Goal: Transaction & Acquisition: Purchase product/service

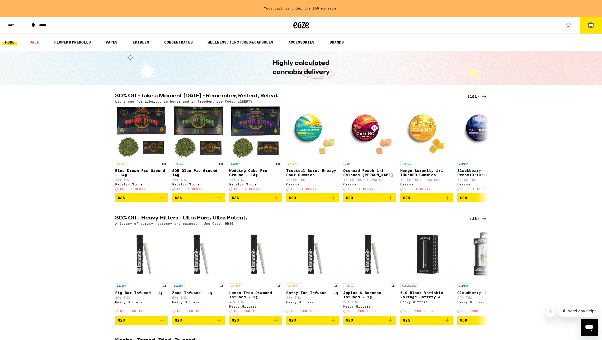
click at [475, 95] on div "(191)" at bounding box center [477, 96] width 20 height 6
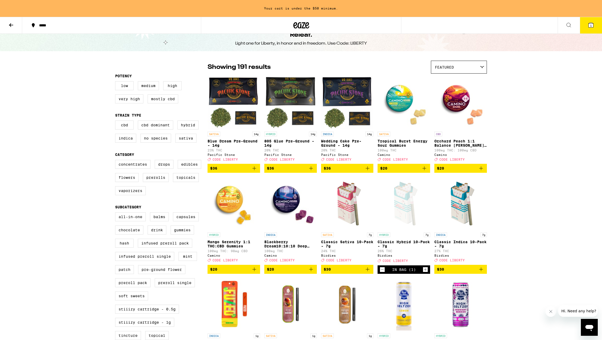
scroll to position [16, 0]
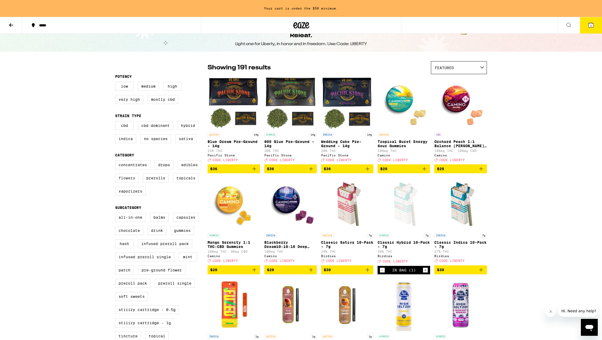
click at [127, 181] on label "Flowers" at bounding box center [127, 178] width 24 height 9
click at [116, 162] on input "Flowers" at bounding box center [116, 161] width 0 height 0
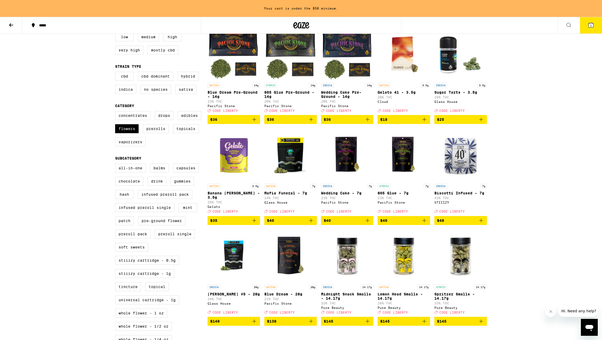
scroll to position [66, 0]
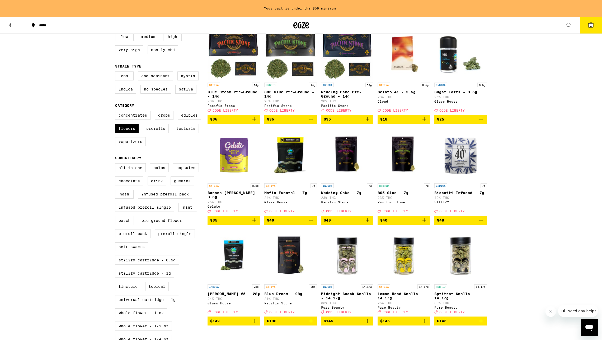
click at [482, 223] on icon "Add to bag" at bounding box center [481, 220] width 6 height 6
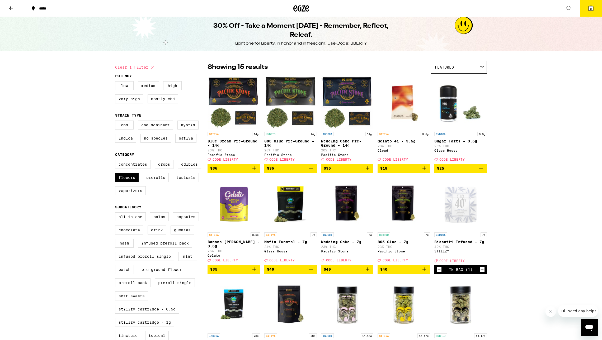
scroll to position [0, 0]
click at [153, 67] on icon at bounding box center [152, 67] width 3 height 3
checkbox input "false"
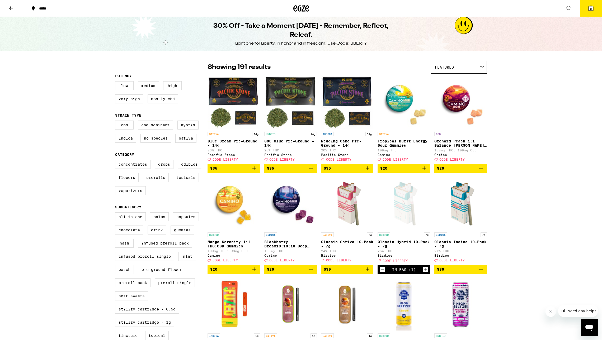
click at [301, 9] on icon at bounding box center [301, 9] width 16 height 10
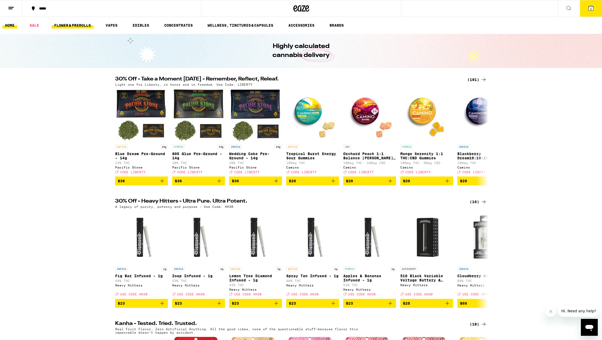
click at [64, 27] on link "FLOWER & PREROLLS" at bounding box center [72, 25] width 42 height 6
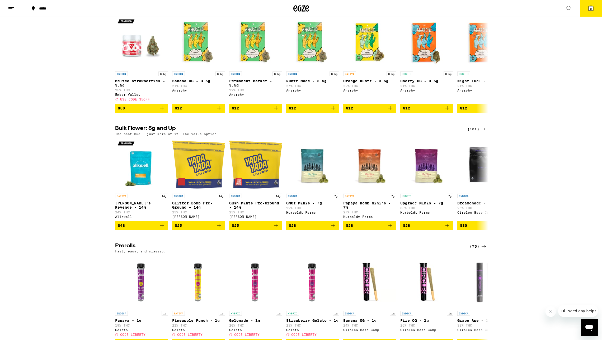
scroll to position [110, 0]
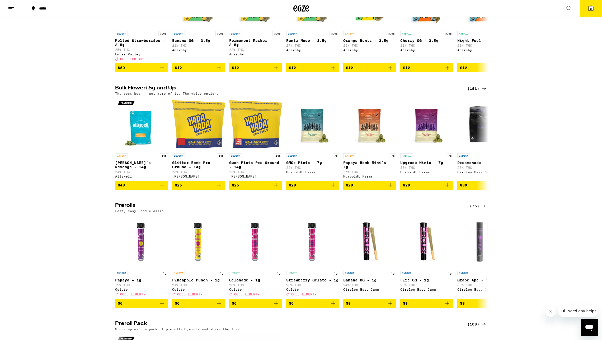
click at [479, 92] on div "(151)" at bounding box center [477, 89] width 20 height 6
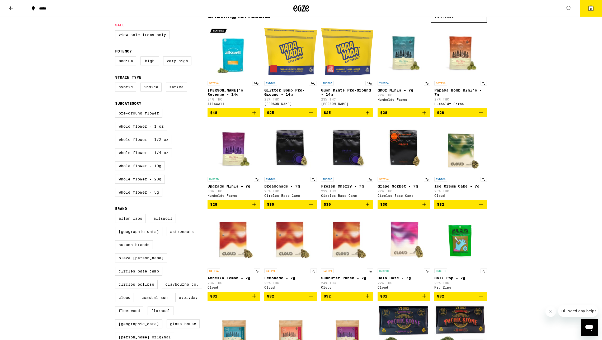
scroll to position [52, 0]
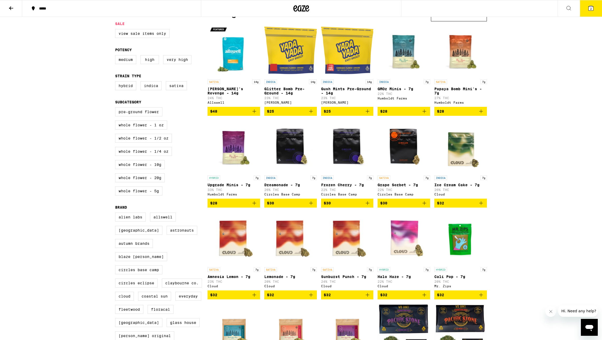
click at [255, 207] on icon "Add to bag" at bounding box center [254, 203] width 6 height 6
click at [255, 207] on icon "Increment" at bounding box center [255, 203] width 5 height 6
click at [593, 11] on button "4" at bounding box center [591, 8] width 22 height 16
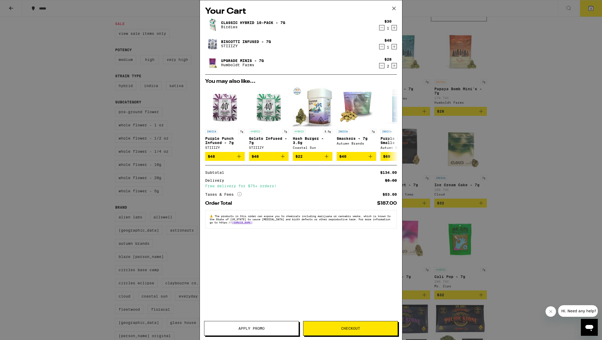
click at [260, 328] on span "Apply Promo" at bounding box center [251, 329] width 26 height 4
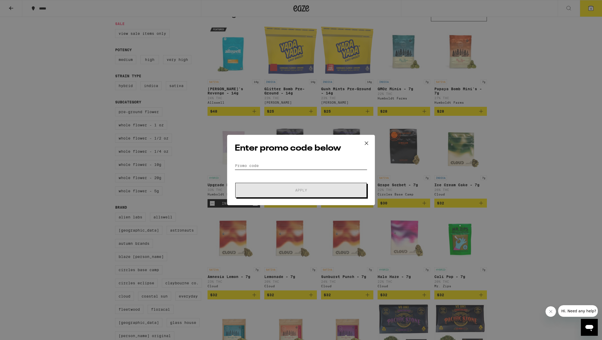
click at [247, 166] on input "Promo Code" at bounding box center [301, 166] width 133 height 8
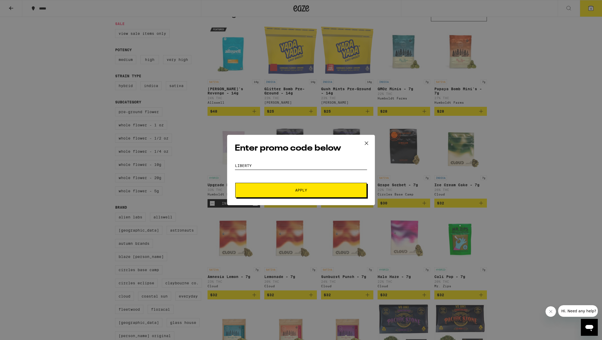
type input "LIBERTY"
click at [295, 193] on button "Apply" at bounding box center [301, 190] width 132 height 15
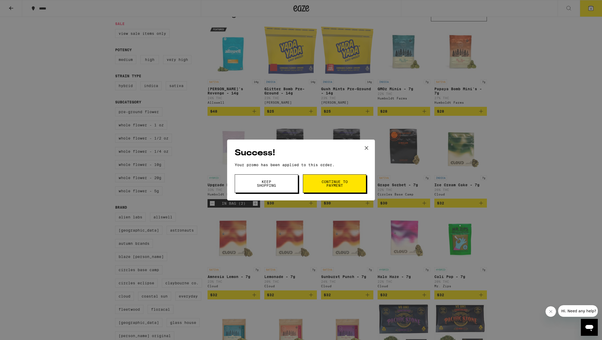
click at [321, 181] on button "Continue to payment" at bounding box center [334, 184] width 63 height 18
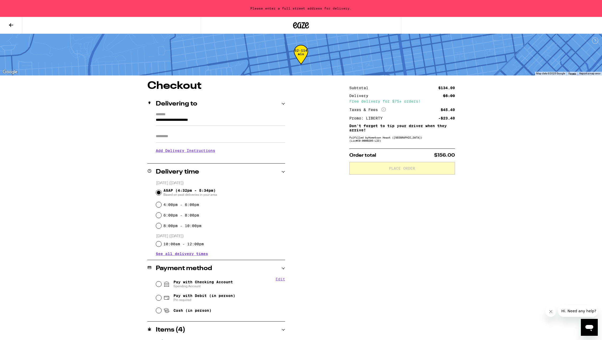
click at [234, 120] on input "**********" at bounding box center [220, 121] width 129 height 9
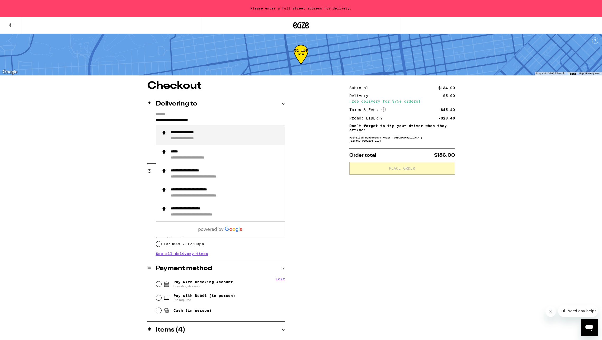
click at [180, 121] on input "**********" at bounding box center [220, 121] width 129 height 9
click at [231, 139] on div "**********" at bounding box center [226, 135] width 110 height 11
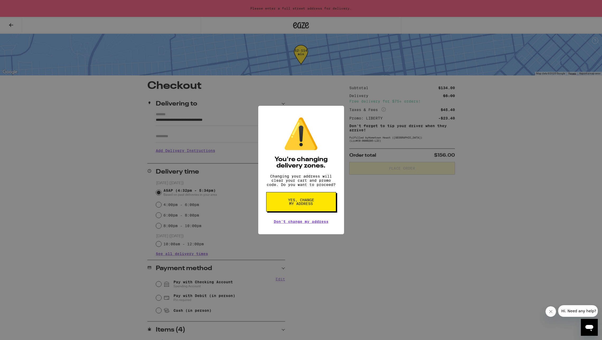
click at [307, 204] on span "Yes, change my address" at bounding box center [301, 201] width 27 height 7
type input "**********"
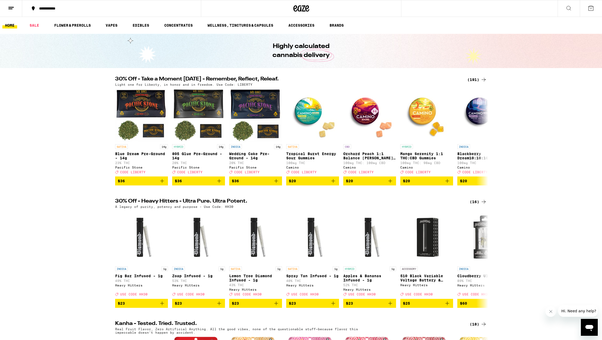
click at [592, 9] on icon at bounding box center [591, 8] width 6 height 6
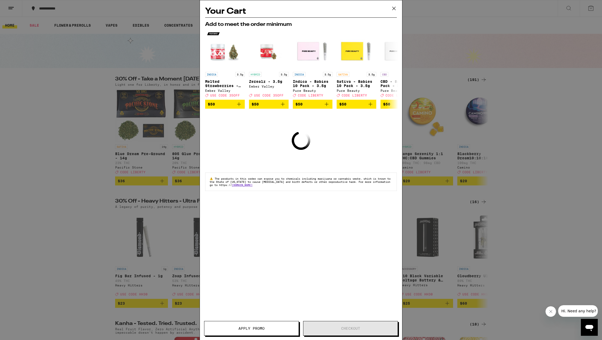
click at [394, 8] on icon at bounding box center [394, 8] width 8 height 8
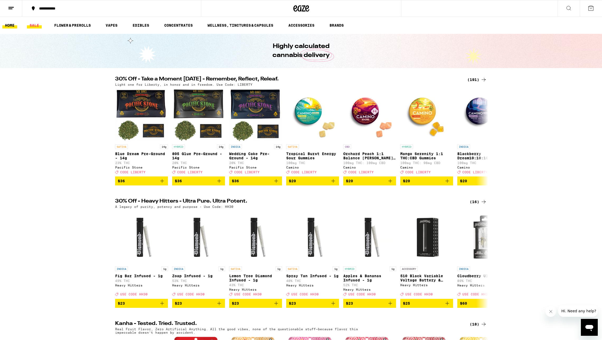
click at [35, 25] on link "SALE" at bounding box center [34, 25] width 15 height 6
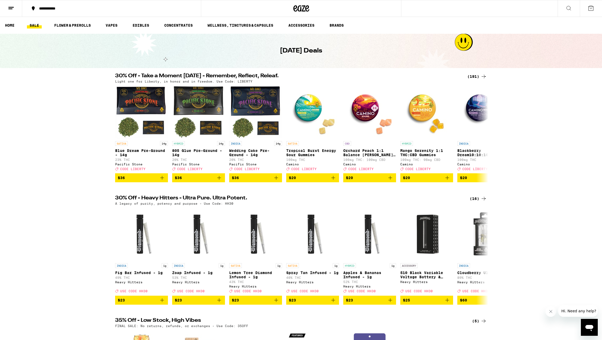
click at [475, 74] on div "(191)" at bounding box center [477, 76] width 20 height 6
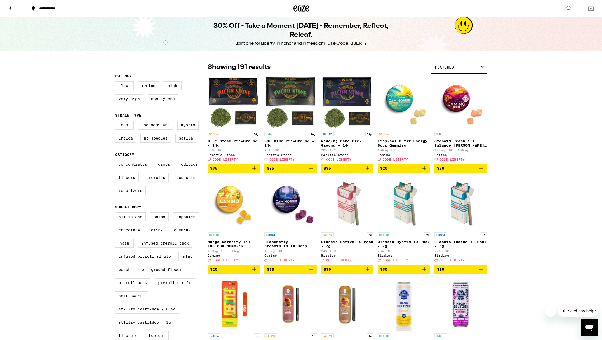
click at [427, 273] on icon "Add to bag" at bounding box center [424, 269] width 6 height 6
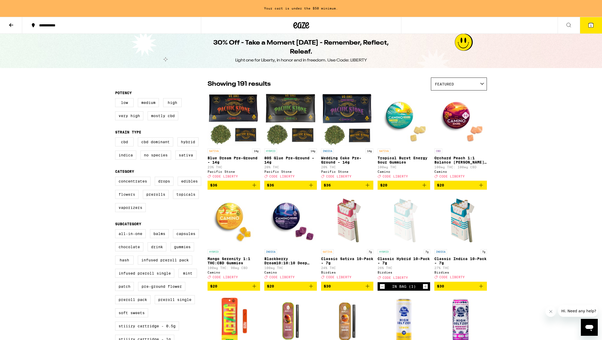
click at [124, 199] on label "Flowers" at bounding box center [127, 194] width 24 height 9
click at [116, 178] on input "Flowers" at bounding box center [116, 178] width 0 height 0
checkbox input "true"
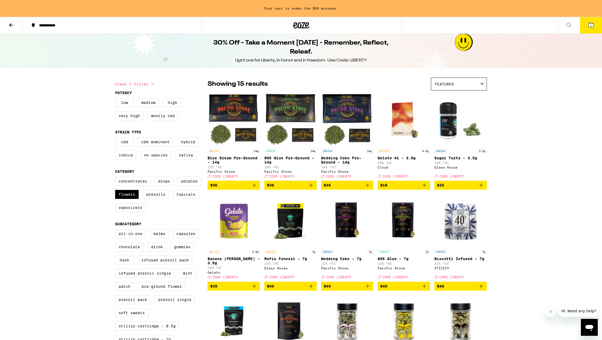
click at [481, 289] on icon "Add to bag" at bounding box center [481, 286] width 6 height 6
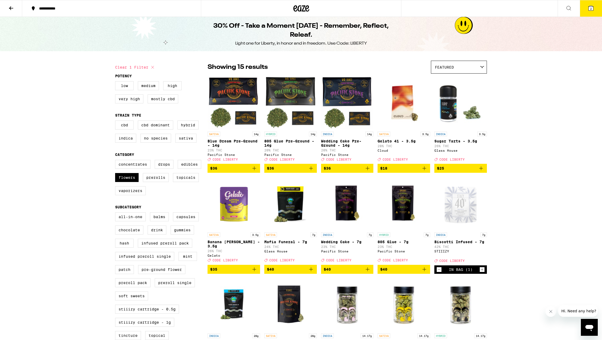
click at [300, 9] on icon at bounding box center [301, 9] width 16 height 10
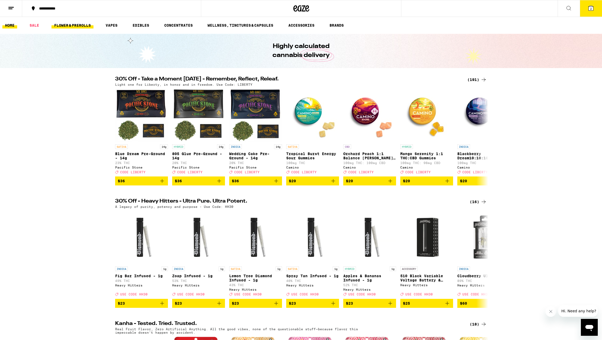
click at [66, 24] on link "FLOWER & PREROLLS" at bounding box center [72, 25] width 42 height 6
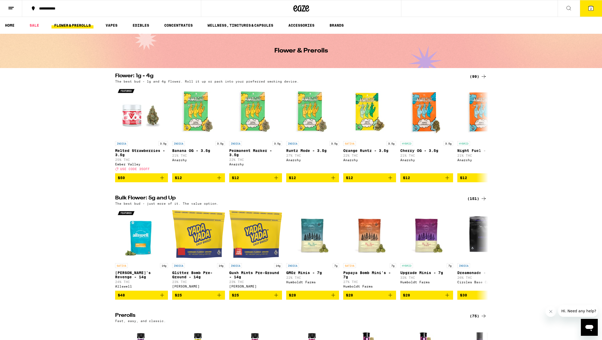
click at [475, 202] on div "(151)" at bounding box center [477, 199] width 20 height 6
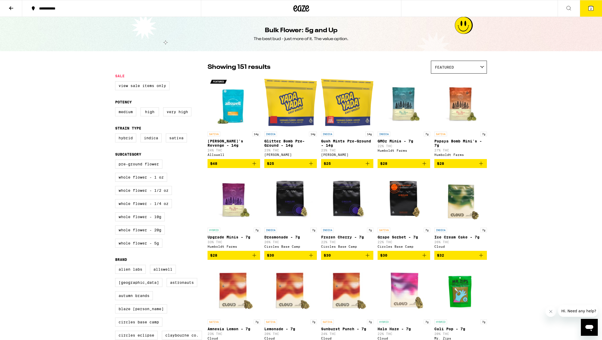
click at [254, 259] on icon "Add to bag" at bounding box center [254, 255] width 6 height 6
click at [254, 259] on icon "Increment" at bounding box center [255, 256] width 5 height 6
click at [590, 7] on span "4" at bounding box center [591, 8] width 2 height 3
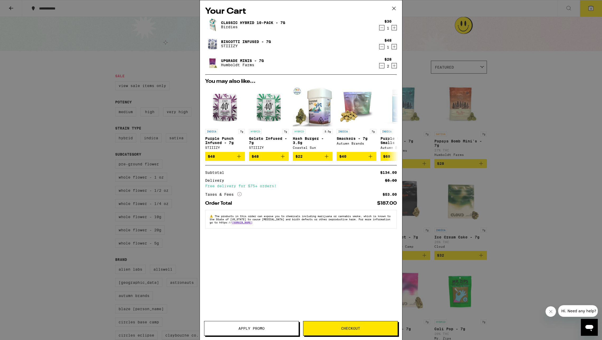
click at [268, 327] on button "Apply Promo" at bounding box center [251, 328] width 95 height 15
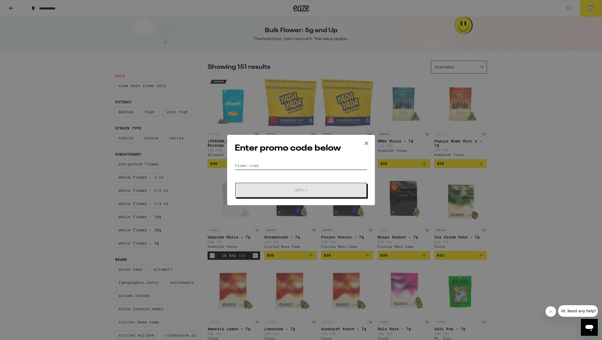
click at [251, 165] on input "Promo Code" at bounding box center [301, 166] width 133 height 8
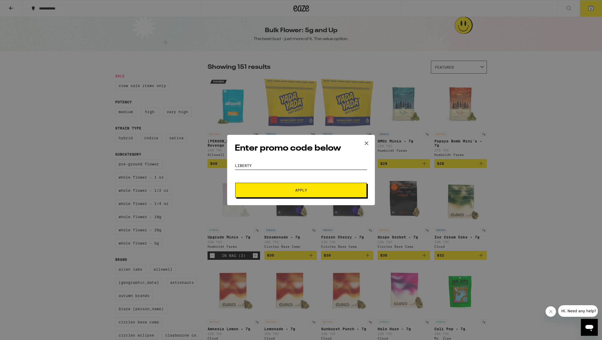
type input "LIBERTY"
click at [289, 191] on span "Apply" at bounding box center [301, 191] width 95 height 4
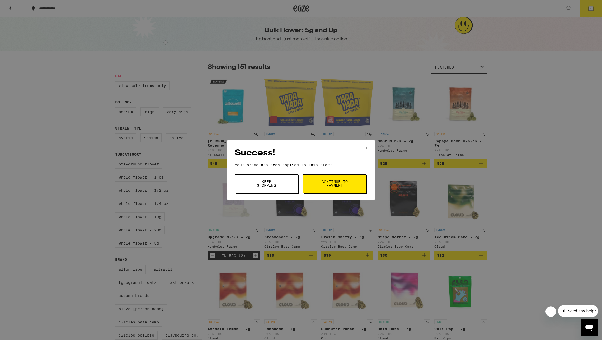
click at [330, 187] on span "Continue to payment" at bounding box center [334, 183] width 27 height 7
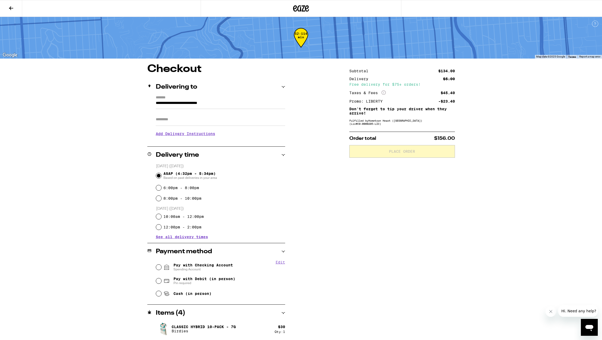
click at [158, 269] on input "Pay with Checking Account Spending Account" at bounding box center [158, 267] width 5 height 5
radio input "true"
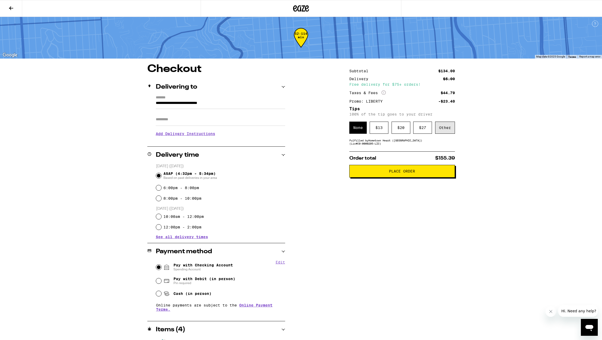
click at [448, 130] on div "Other" at bounding box center [445, 128] width 20 height 12
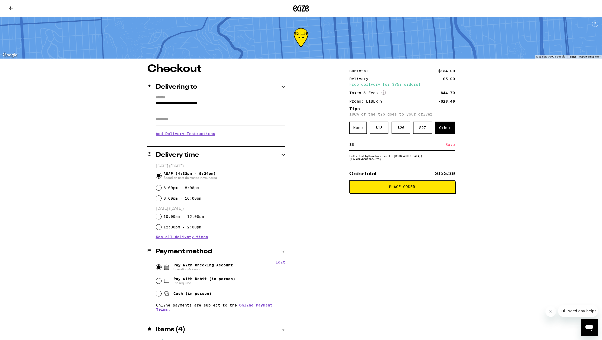
type input "5"
click at [452, 147] on div "Save" at bounding box center [451, 145] width 10 height 12
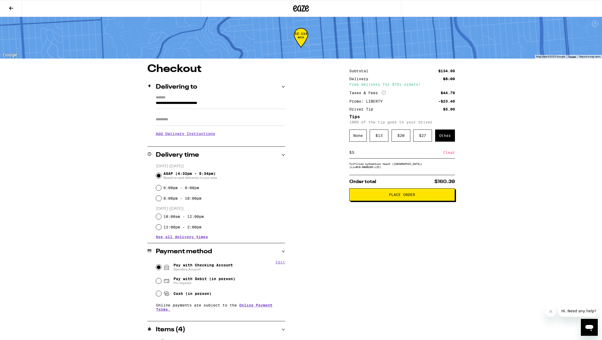
click at [390, 197] on span "Place Order" at bounding box center [402, 195] width 26 height 4
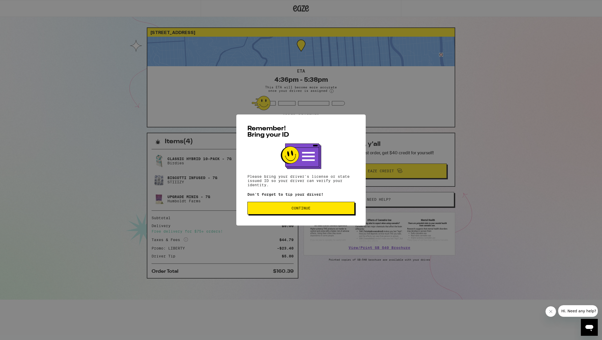
click at [346, 212] on button "Continue" at bounding box center [300, 208] width 107 height 13
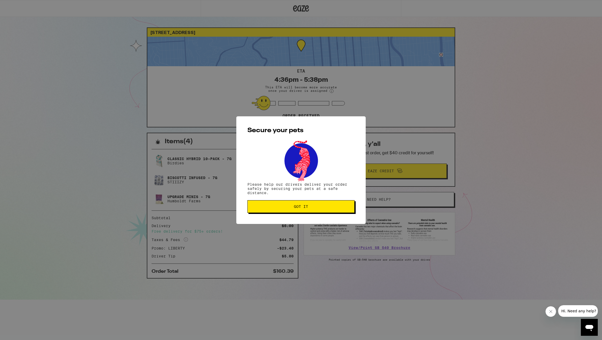
click at [339, 210] on button "Got it" at bounding box center [300, 206] width 107 height 13
